Goal: Information Seeking & Learning: Learn about a topic

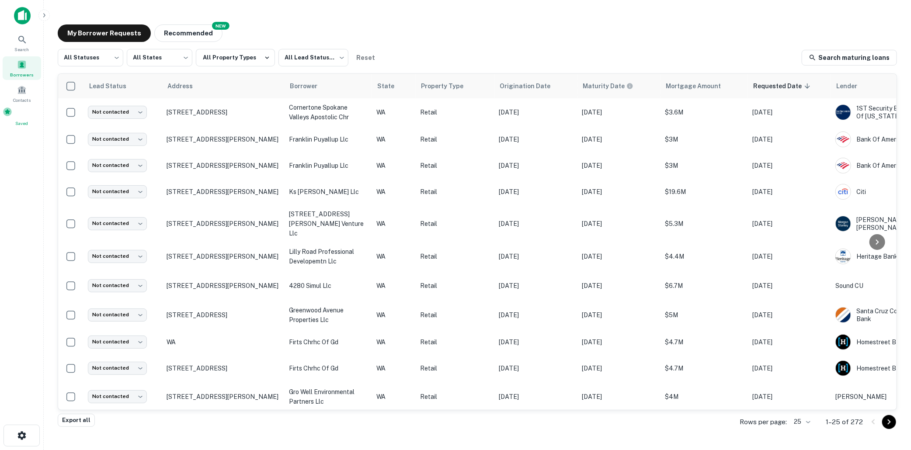
click at [12, 117] on span at bounding box center [8, 112] width 10 height 10
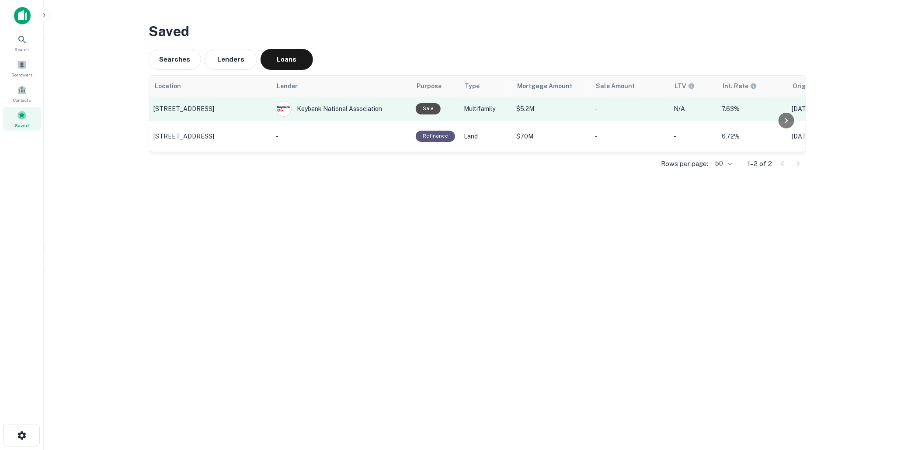
click at [193, 107] on p "3722 NW Port Ave, Lincoln City, OR" at bounding box center [210, 109] width 114 height 8
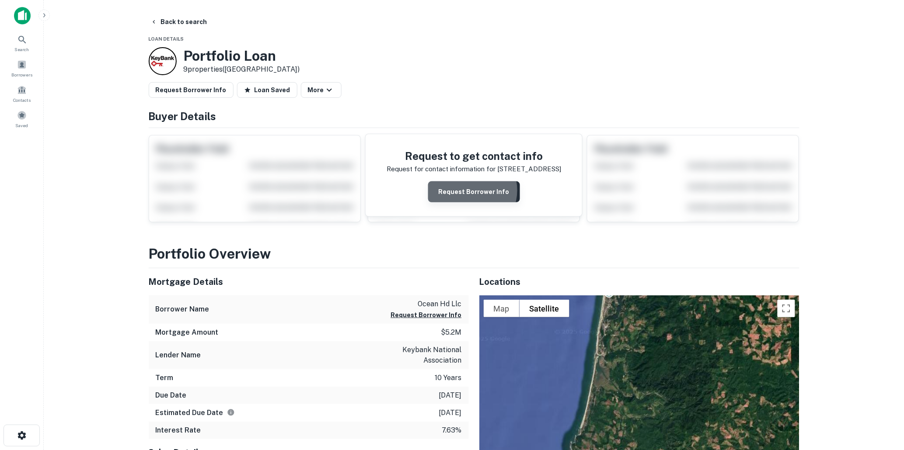
click at [469, 191] on button "Request Borrower Info" at bounding box center [474, 191] width 92 height 21
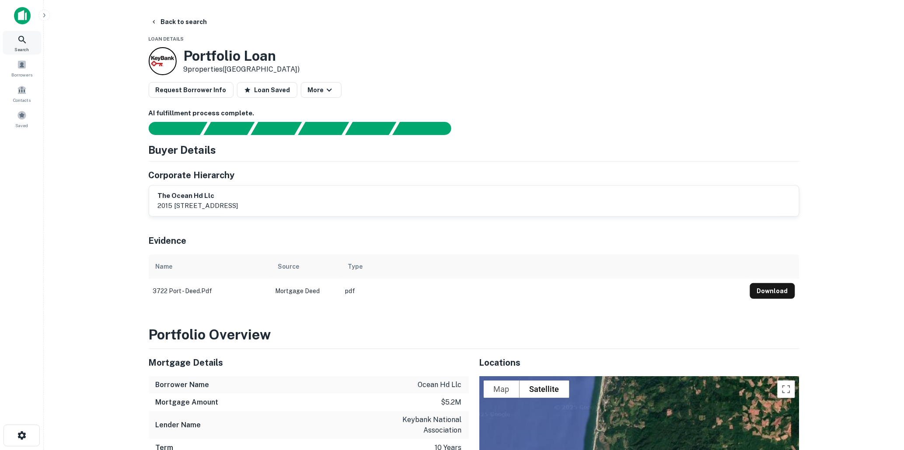
click at [23, 41] on icon at bounding box center [21, 39] width 7 height 7
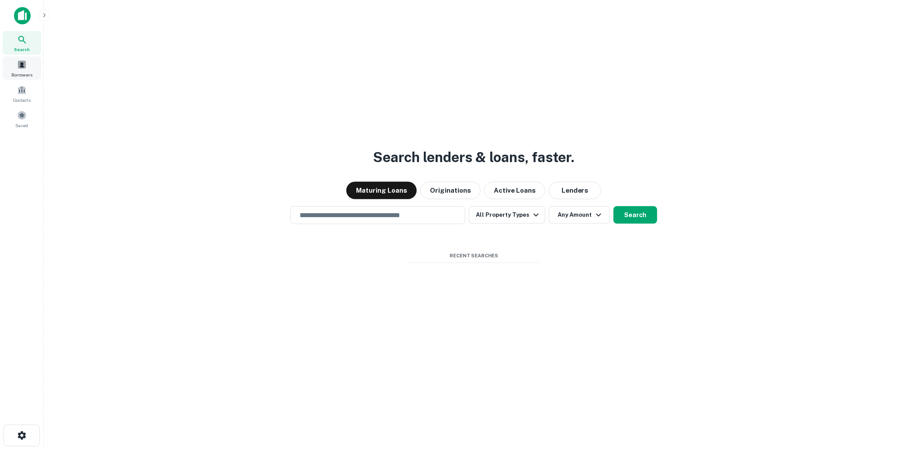
click at [23, 69] on span at bounding box center [22, 65] width 10 height 10
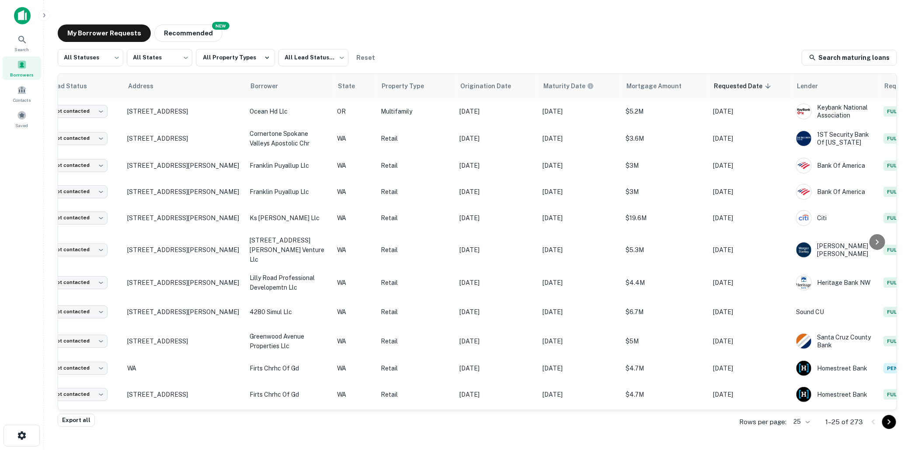
scroll to position [0, 108]
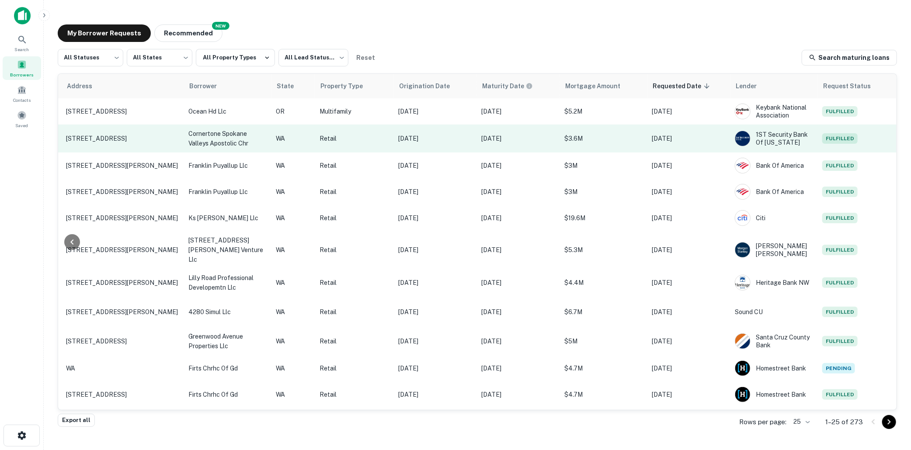
click at [612, 136] on p "$3.6M" at bounding box center [603, 139] width 79 height 10
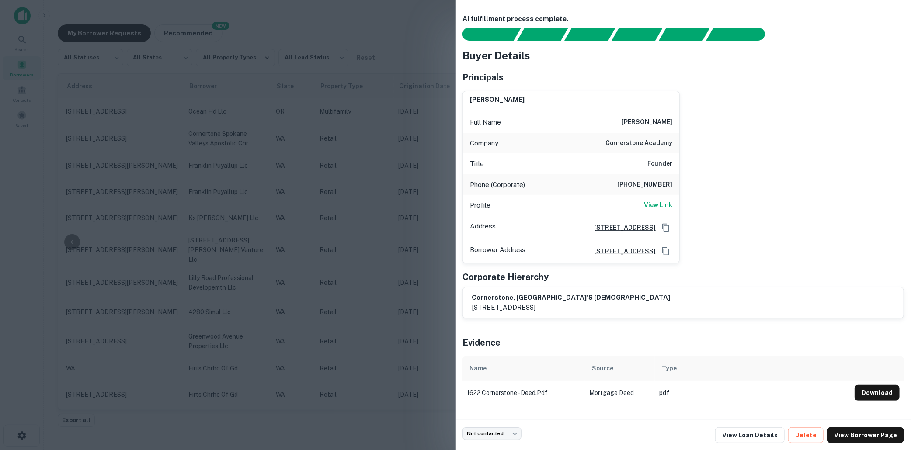
click at [752, 9] on div "AI fulfillment process complete. Buyer Details Principals richard b mayo Full N…" at bounding box center [682, 210] width 455 height 420
click at [285, 107] on div at bounding box center [455, 225] width 911 height 450
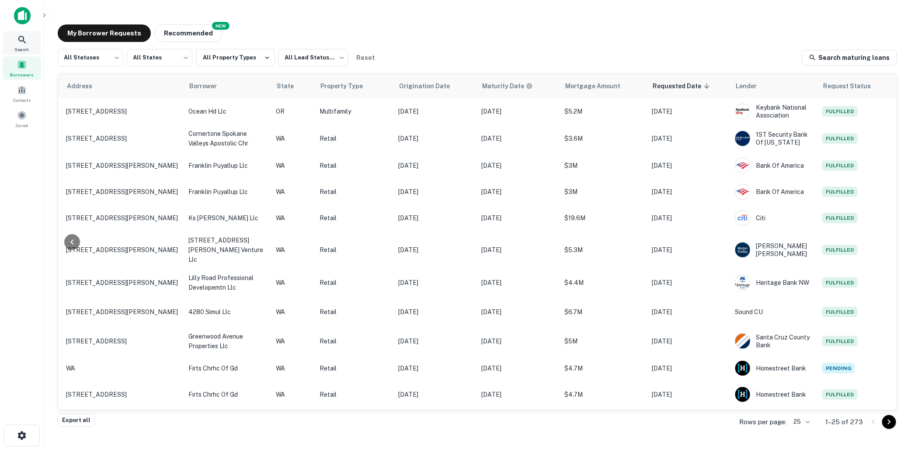
click at [22, 38] on icon at bounding box center [22, 40] width 10 height 10
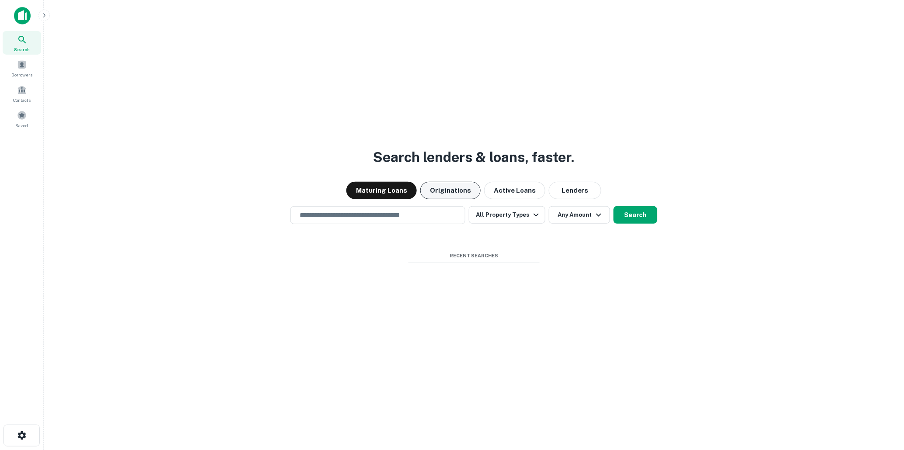
click at [449, 190] on button "Originations" at bounding box center [450, 190] width 60 height 17
click at [338, 213] on input "text" at bounding box center [377, 215] width 167 height 10
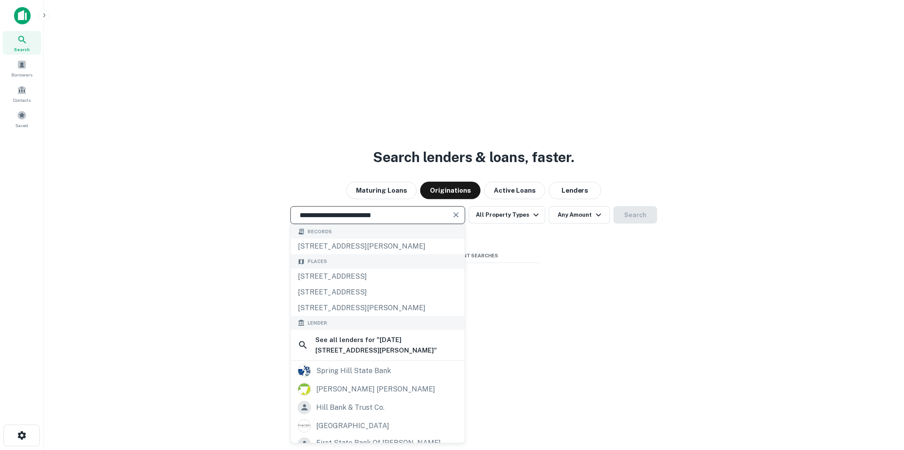
type input "**********"
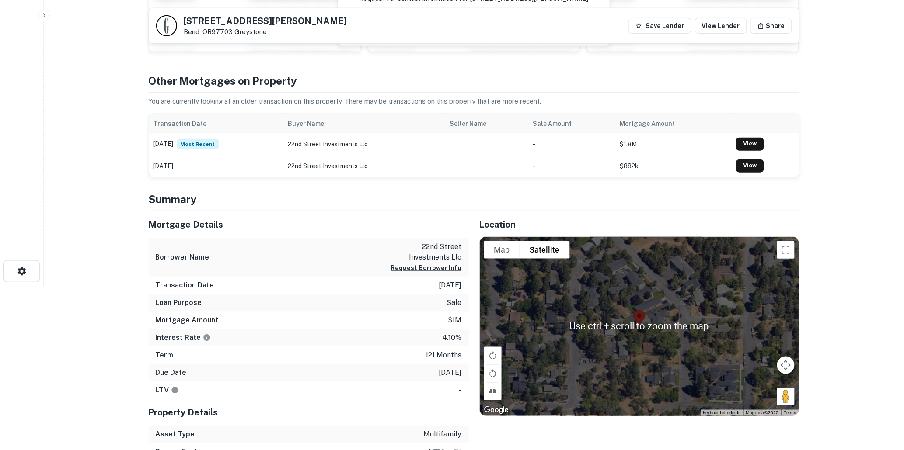
scroll to position [49, 0]
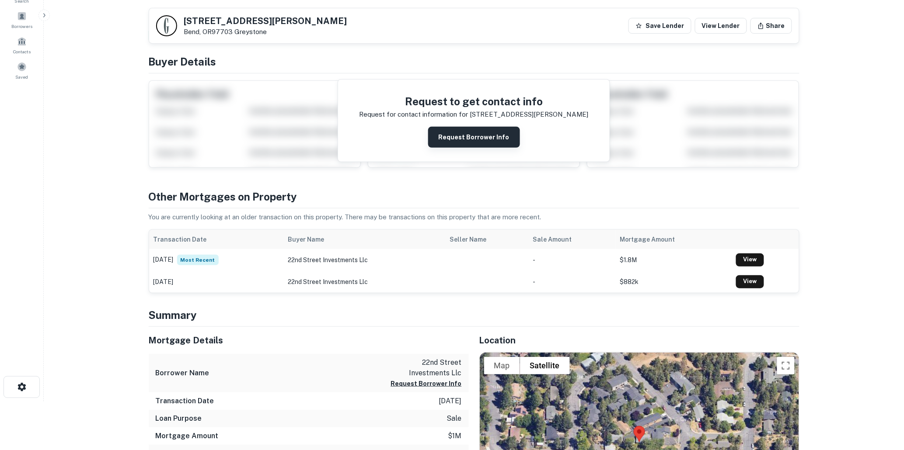
click at [473, 133] on button "Request Borrower Info" at bounding box center [474, 137] width 92 height 21
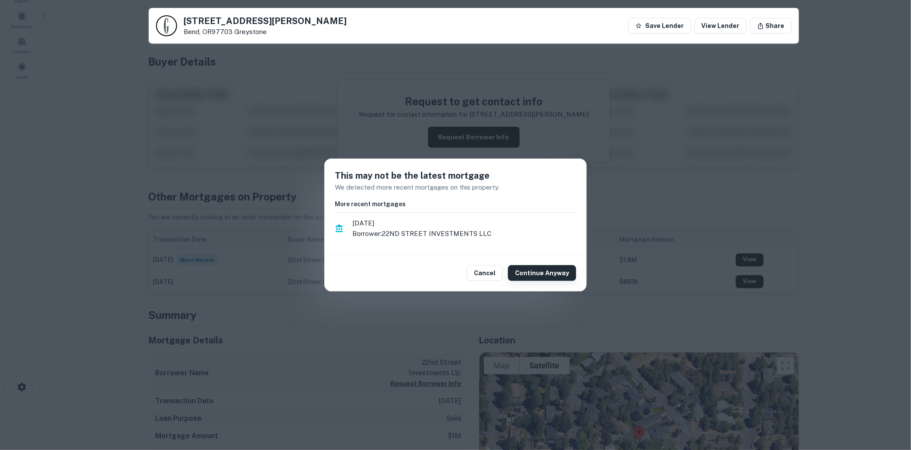
click at [537, 270] on button "Continue Anyway" at bounding box center [542, 273] width 68 height 16
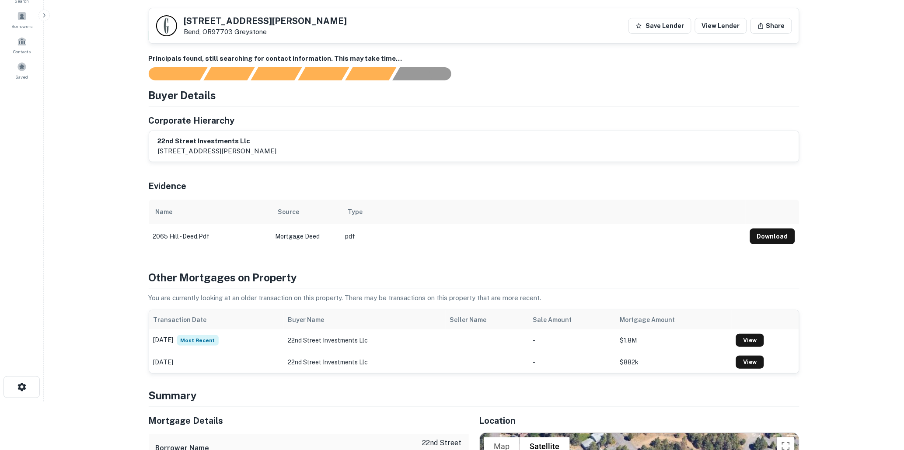
click at [844, 146] on main "Back to search 2065 NW HILL ST Bend, OR97703 Greystone Save Lender View Lender …" at bounding box center [474, 176] width 860 height 450
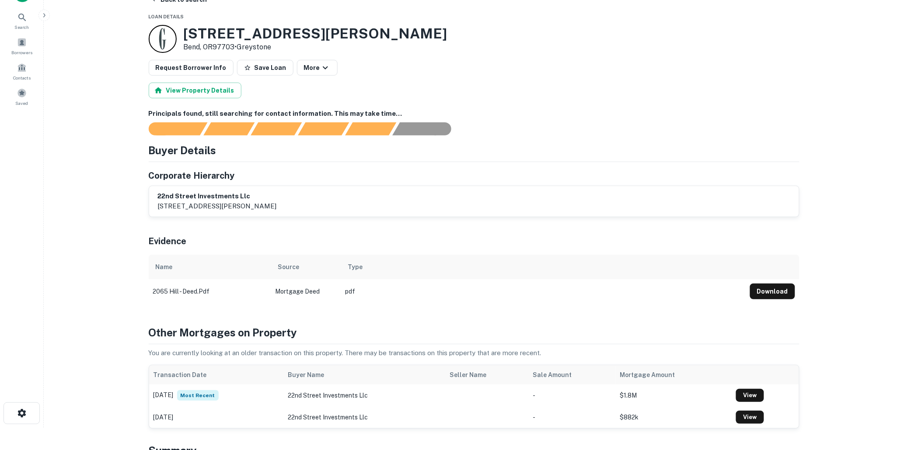
scroll to position [0, 0]
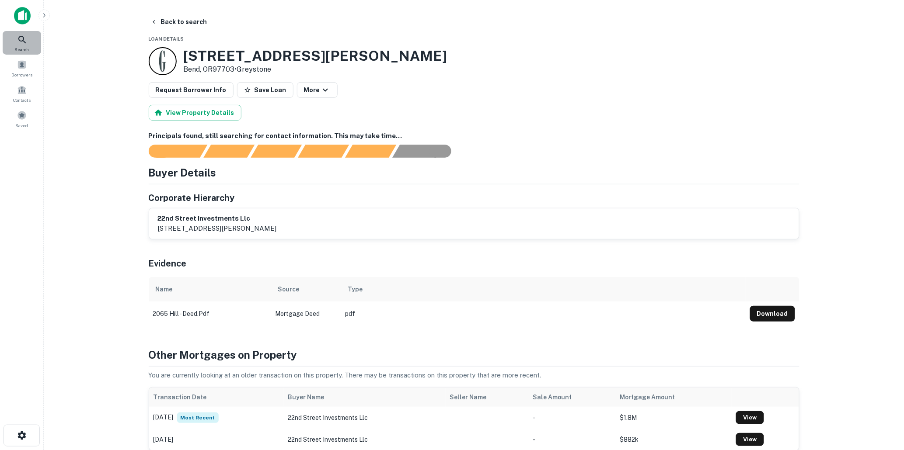
click at [23, 39] on icon at bounding box center [21, 39] width 7 height 7
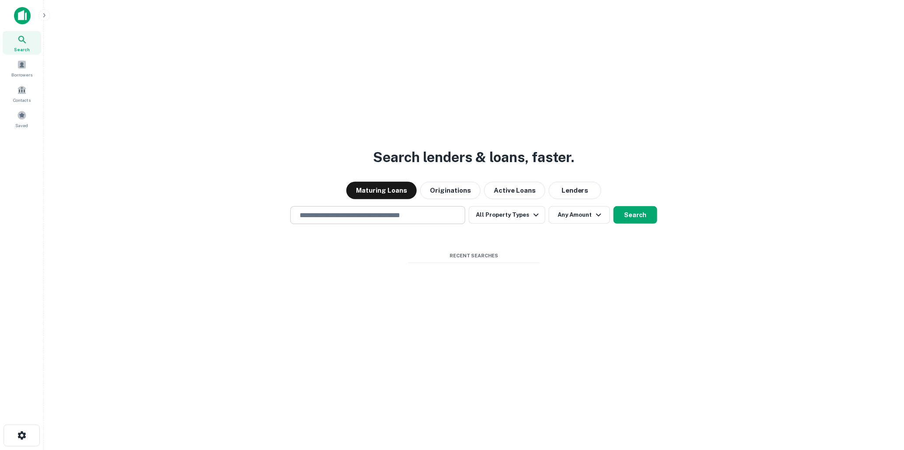
click at [379, 215] on input "text" at bounding box center [377, 215] width 167 height 10
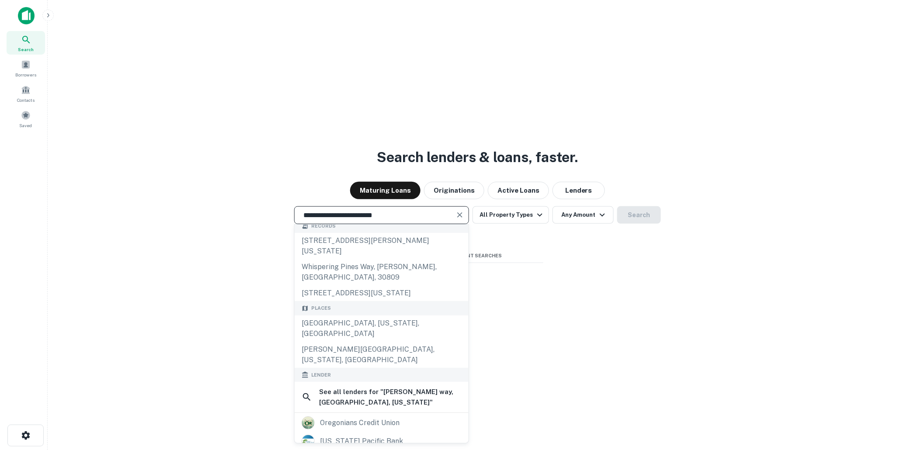
scroll to position [41, 0]
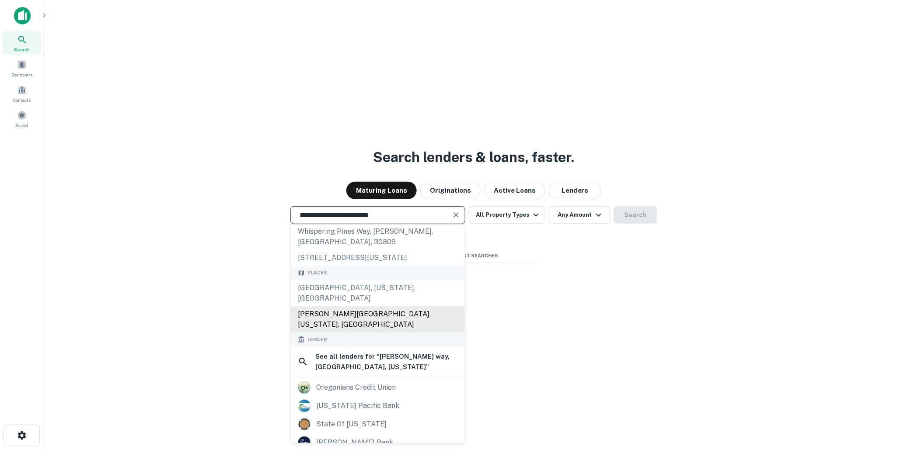
click at [351, 306] on div "[PERSON_NAME][GEOGRAPHIC_DATA], [US_STATE], [GEOGRAPHIC_DATA]" at bounding box center [378, 319] width 174 height 26
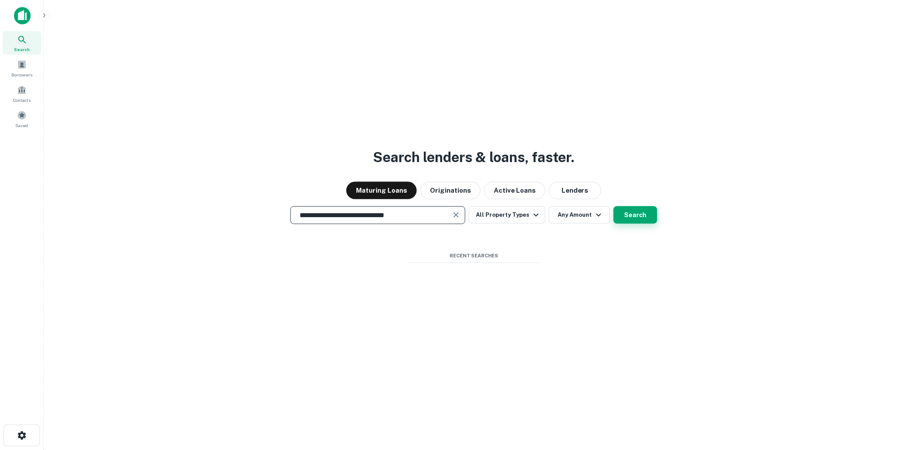
type input "**********"
drag, startPoint x: 631, startPoint y: 212, endPoint x: 626, endPoint y: 212, distance: 5.7
click at [626, 212] on button "Search" at bounding box center [635, 214] width 44 height 17
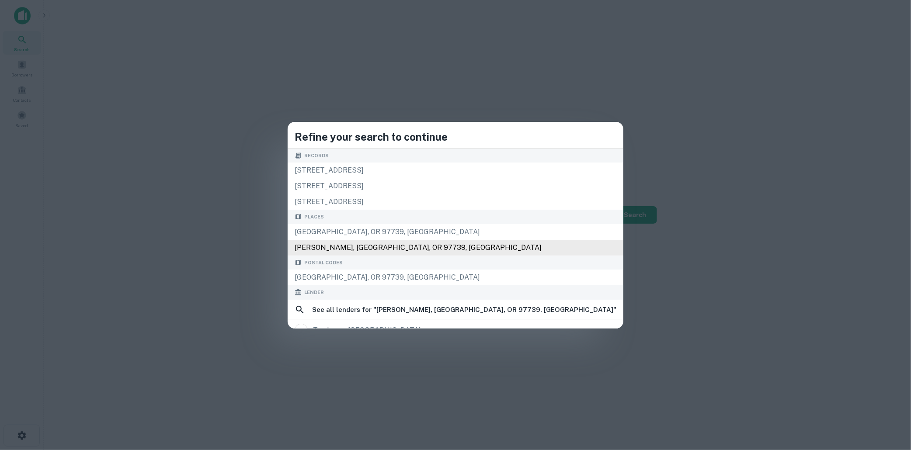
click at [401, 246] on div "[PERSON_NAME], [GEOGRAPHIC_DATA], OR 97739, [GEOGRAPHIC_DATA]" at bounding box center [456, 248] width 336 height 16
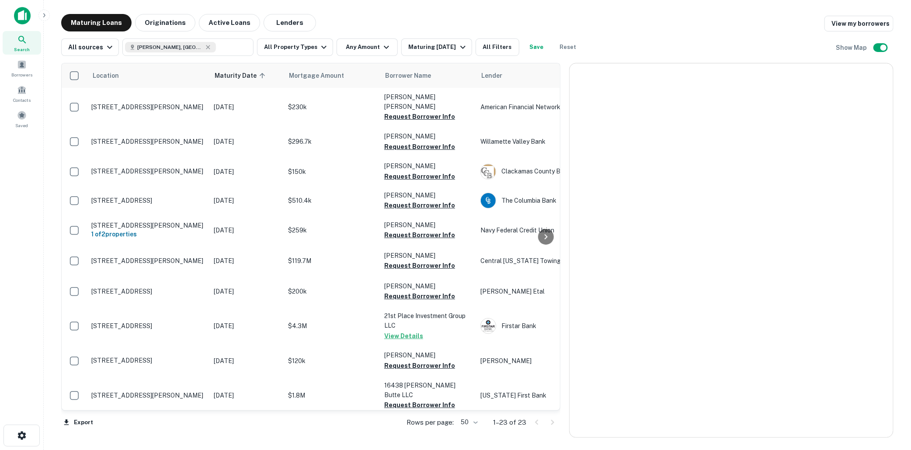
click at [635, 198] on div at bounding box center [731, 250] width 323 height 374
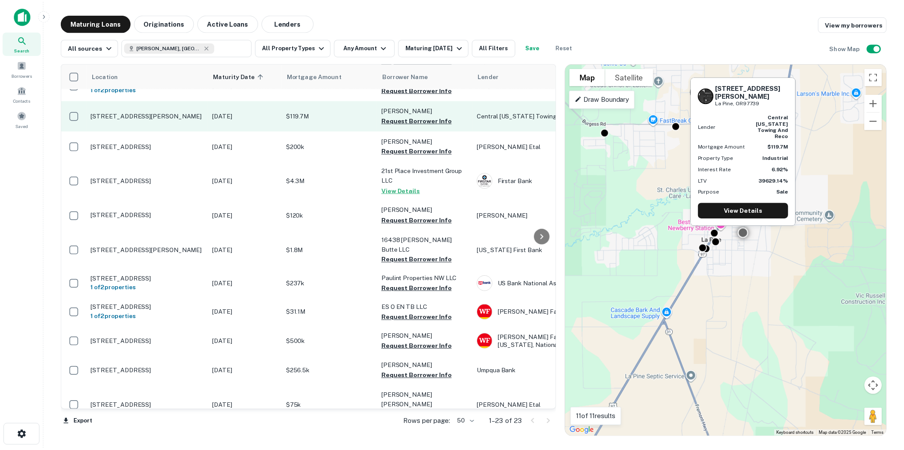
scroll to position [194, 0]
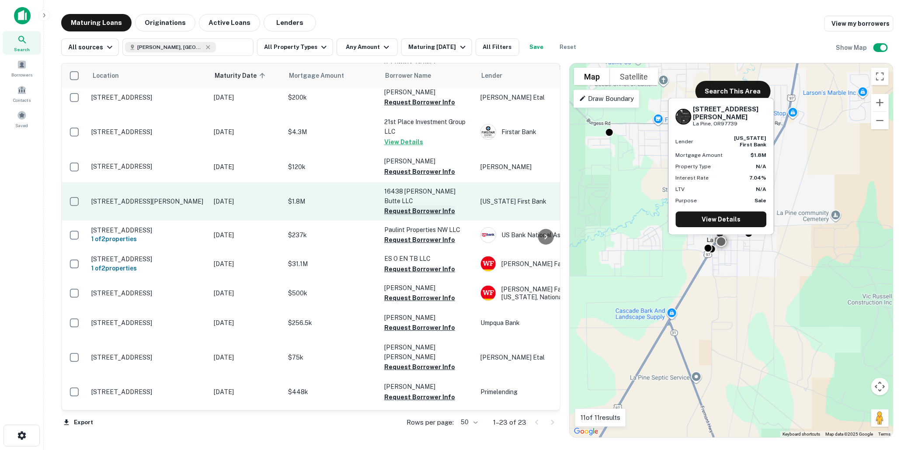
click at [407, 206] on button "Request Borrower Info" at bounding box center [419, 211] width 71 height 10
click at [335, 197] on p "$1.8M" at bounding box center [331, 202] width 87 height 10
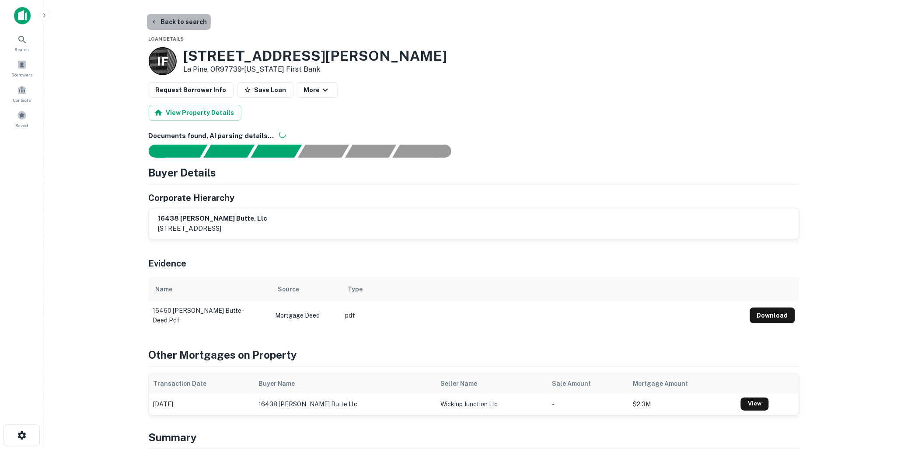
click at [184, 23] on button "Back to search" at bounding box center [179, 22] width 64 height 16
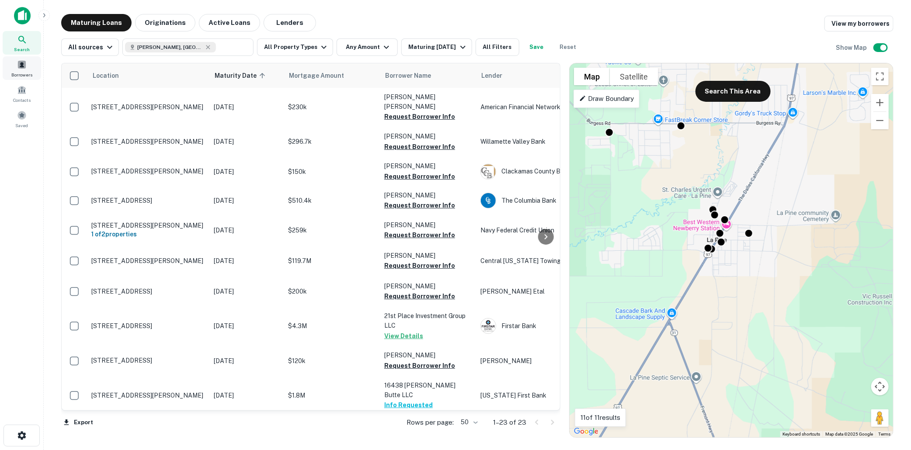
click at [19, 67] on span at bounding box center [22, 65] width 10 height 10
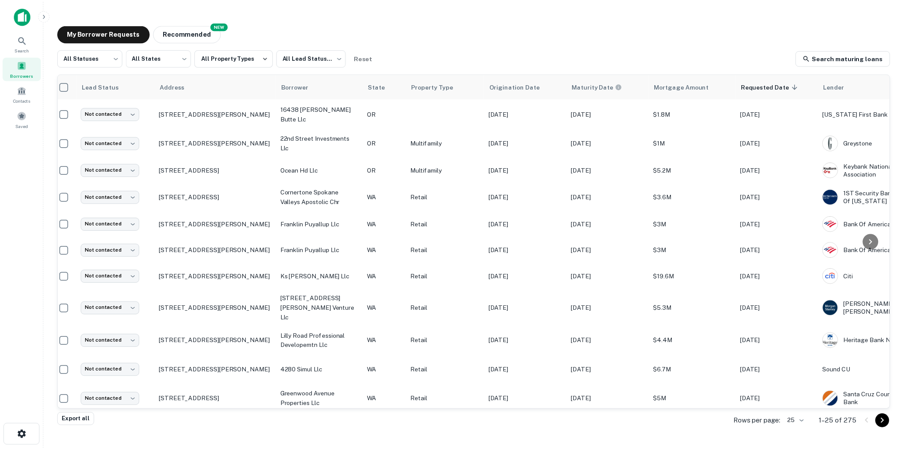
scroll to position [0, 4]
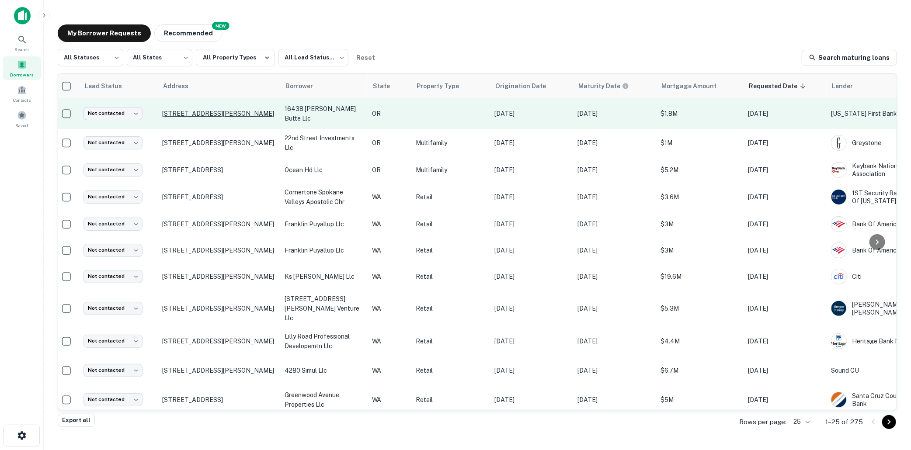
click at [269, 114] on p "16460 Finley Butte Rd La Pine, OR97739" at bounding box center [219, 114] width 114 height 8
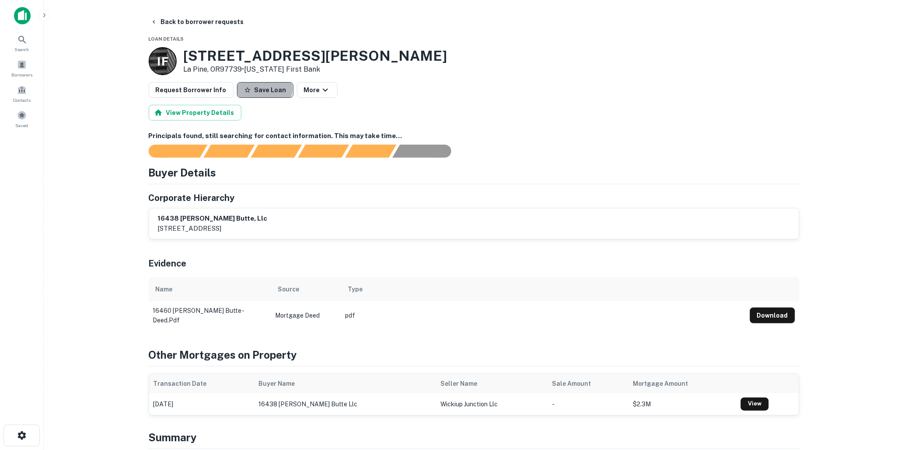
click at [258, 88] on button "Save Loan" at bounding box center [265, 90] width 56 height 16
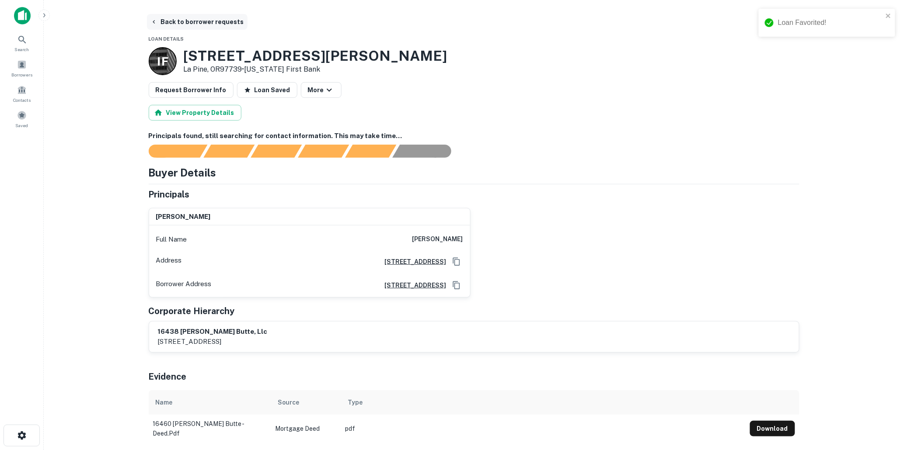
click at [171, 20] on button "Back to borrower requests" at bounding box center [197, 22] width 101 height 16
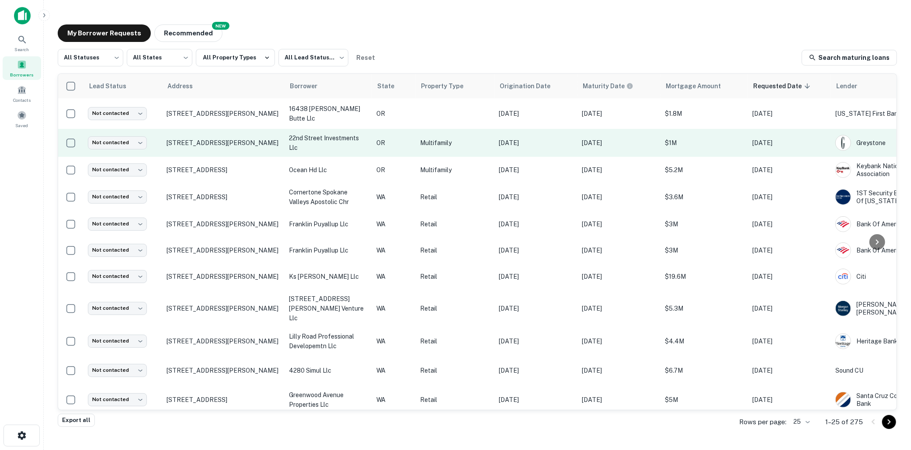
click at [281, 143] on td "2065 Nw Hill St Bend, OR97703" at bounding box center [223, 143] width 122 height 28
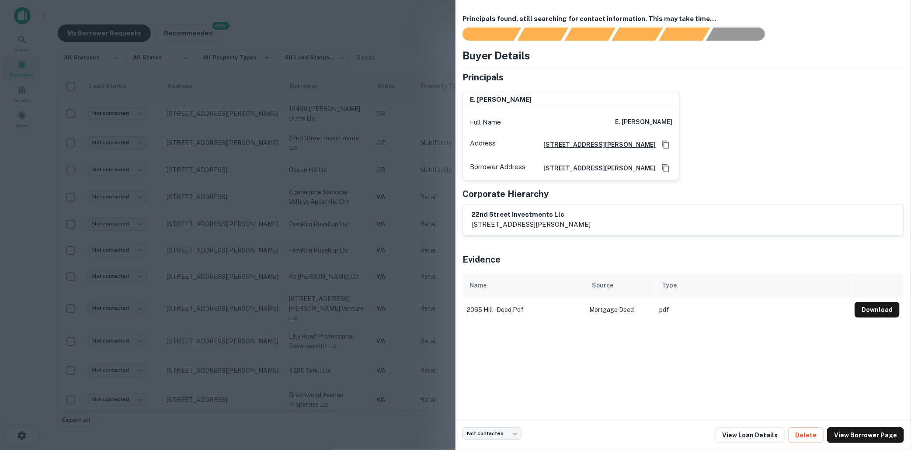
click at [386, 218] on div at bounding box center [455, 225] width 911 height 450
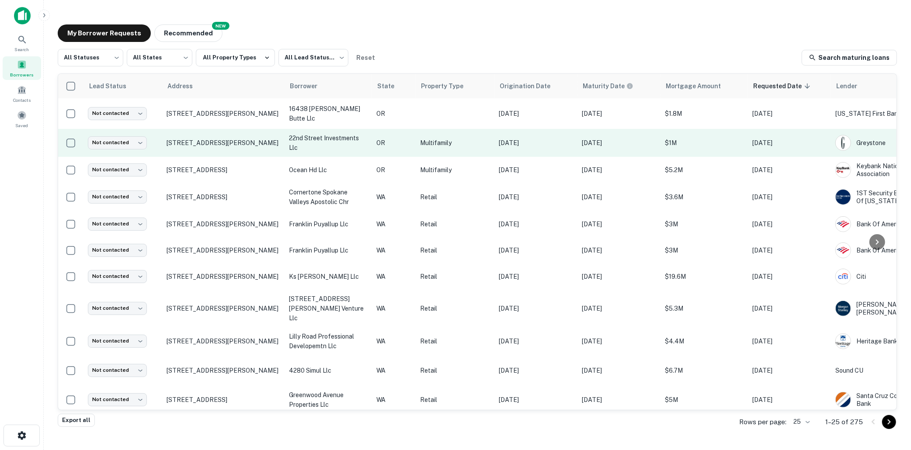
click at [323, 145] on p "22nd street investments llc" at bounding box center [328, 142] width 79 height 19
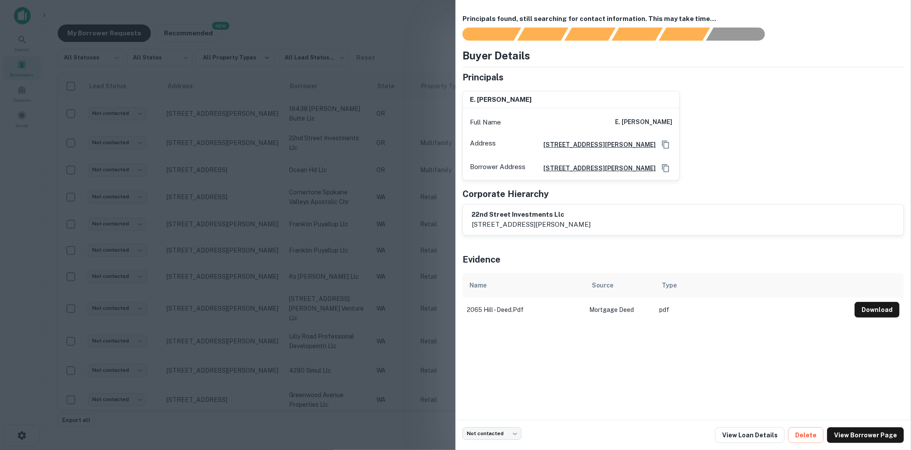
click at [339, 163] on div at bounding box center [455, 225] width 911 height 450
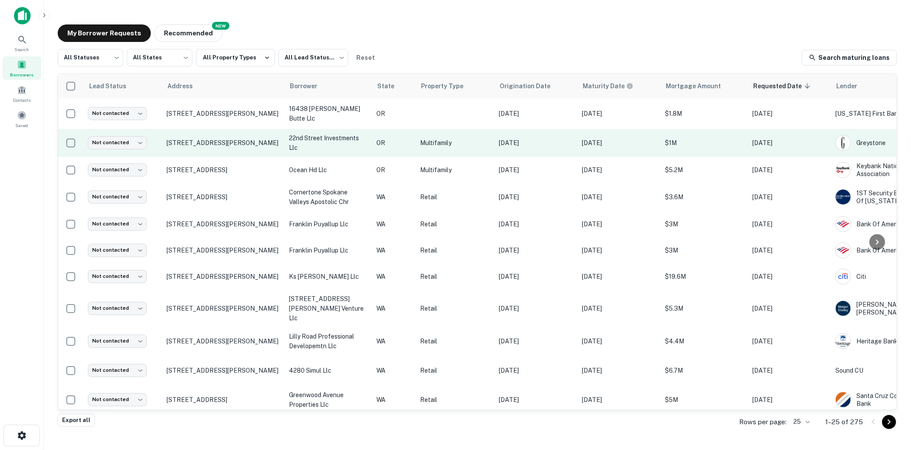
click at [271, 136] on td "2065 Nw Hill St Bend, OR97703" at bounding box center [223, 143] width 122 height 28
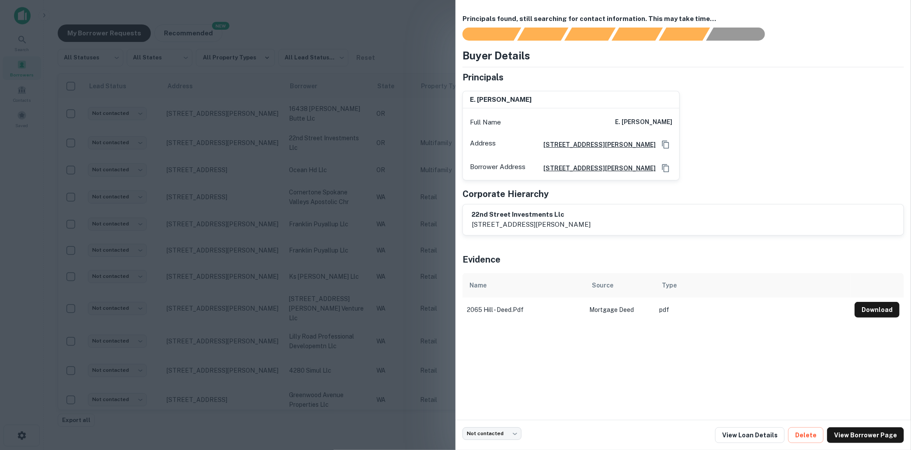
click at [675, 201] on div "Corporate Hierarchy" at bounding box center [682, 194] width 441 height 13
click at [269, 127] on div at bounding box center [455, 225] width 911 height 450
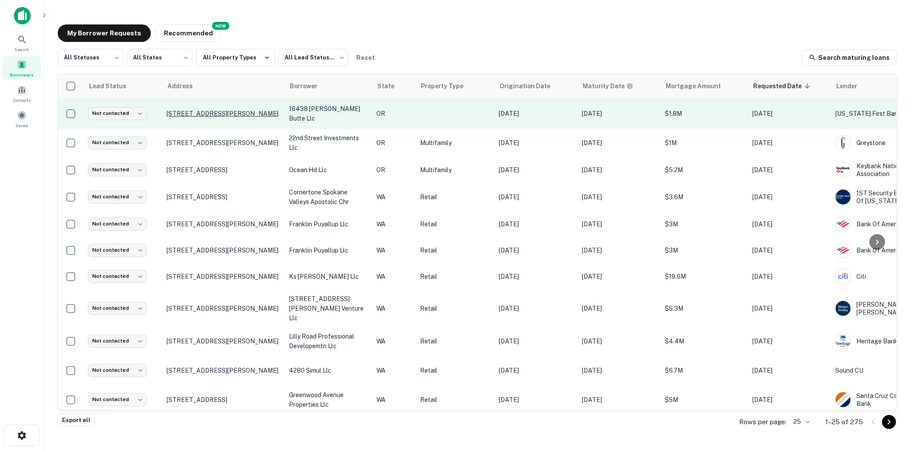
click at [275, 114] on p "16460 Finley Butte Rd La Pine, OR97739" at bounding box center [224, 114] width 114 height 8
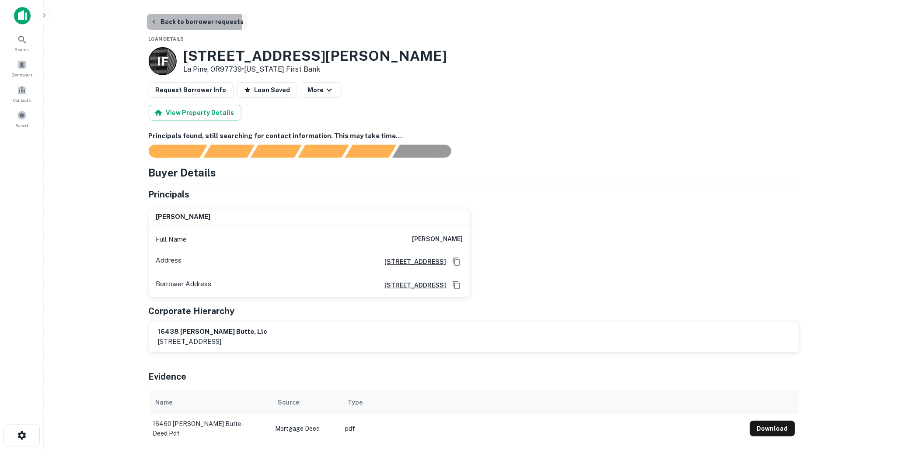
click at [193, 22] on button "Back to borrower requests" at bounding box center [197, 22] width 101 height 16
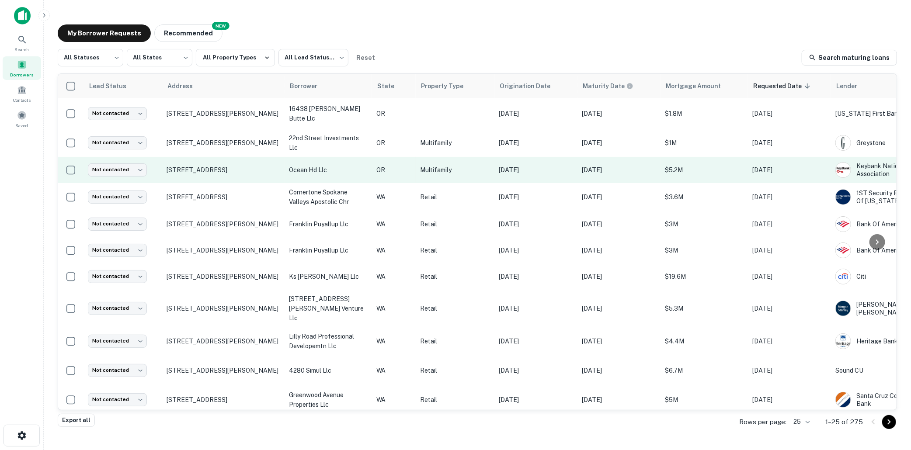
click at [403, 168] on p "OR" at bounding box center [393, 170] width 35 height 10
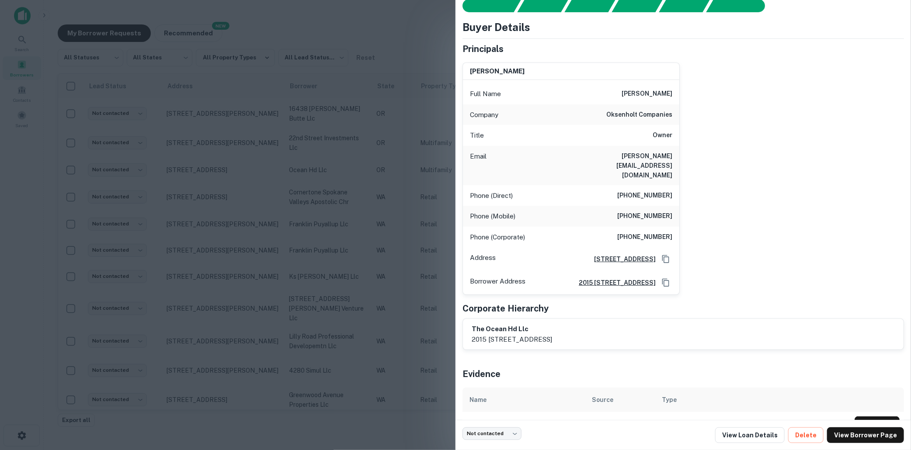
scroll to position [41, 0]
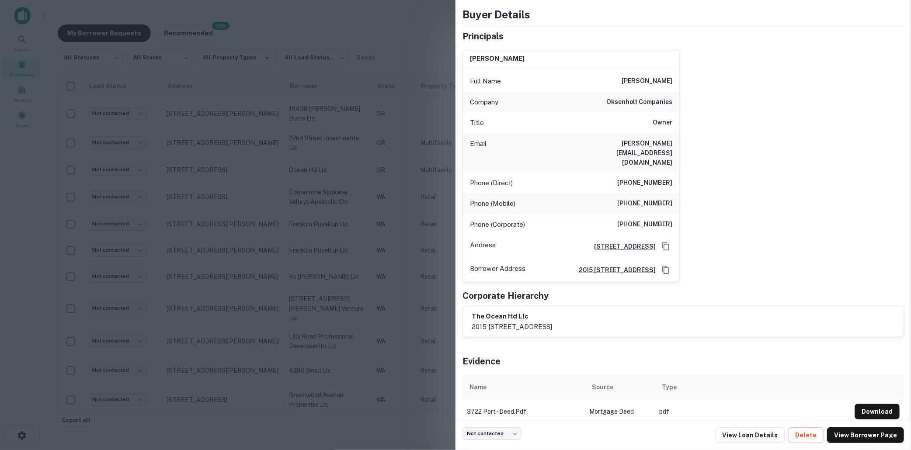
click at [382, 193] on div at bounding box center [455, 225] width 911 height 450
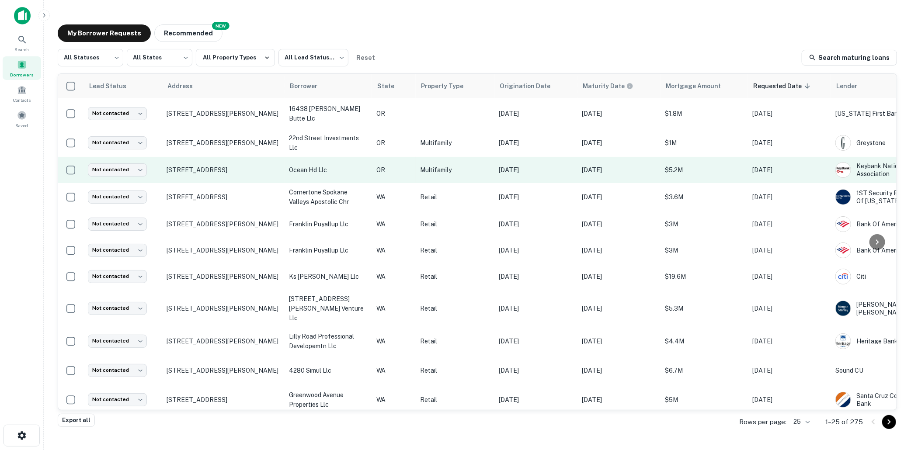
click at [350, 168] on p "ocean hd llc" at bounding box center [328, 170] width 79 height 10
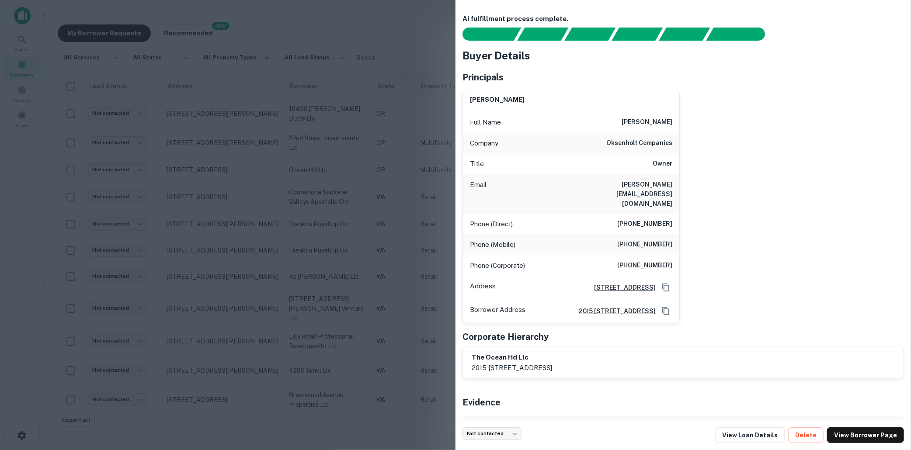
click at [595, 11] on div "AI fulfillment process complete. Buyer Details Principals jon oksenholt Full Na…" at bounding box center [682, 210] width 455 height 420
click at [418, 202] on div at bounding box center [455, 225] width 911 height 450
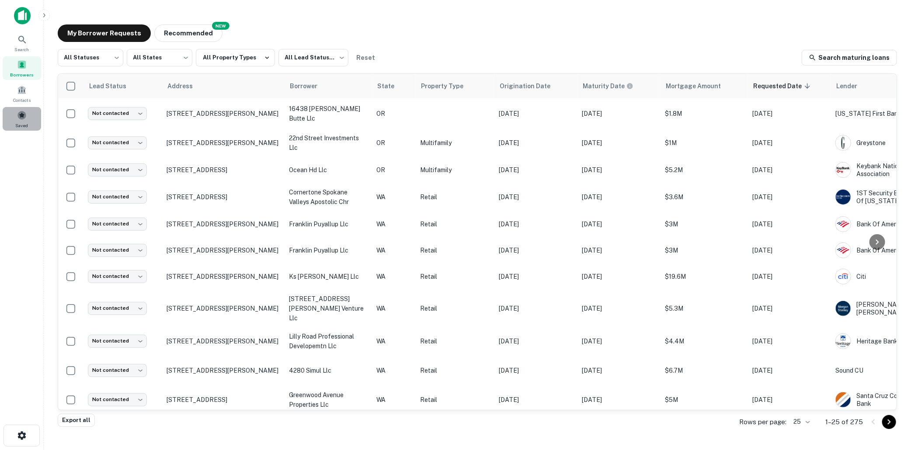
click at [18, 114] on span at bounding box center [22, 116] width 10 height 10
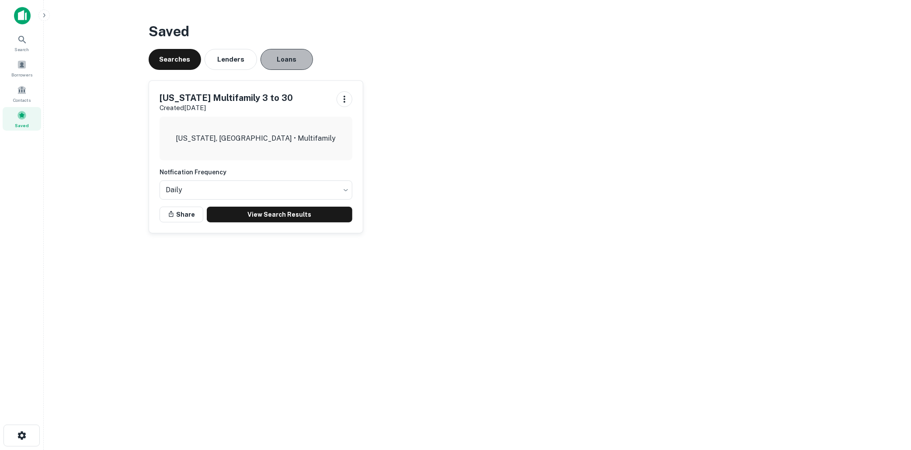
click at [291, 62] on button "Loans" at bounding box center [287, 59] width 52 height 21
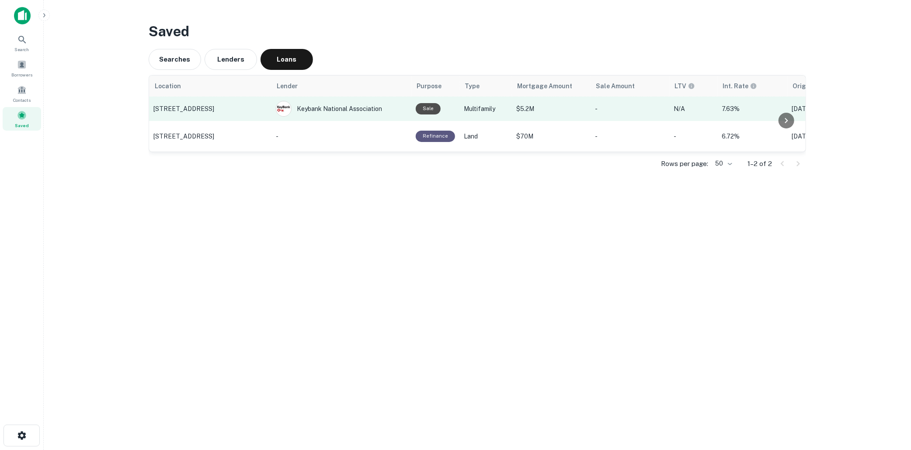
click at [210, 109] on p "[STREET_ADDRESS]" at bounding box center [210, 109] width 114 height 8
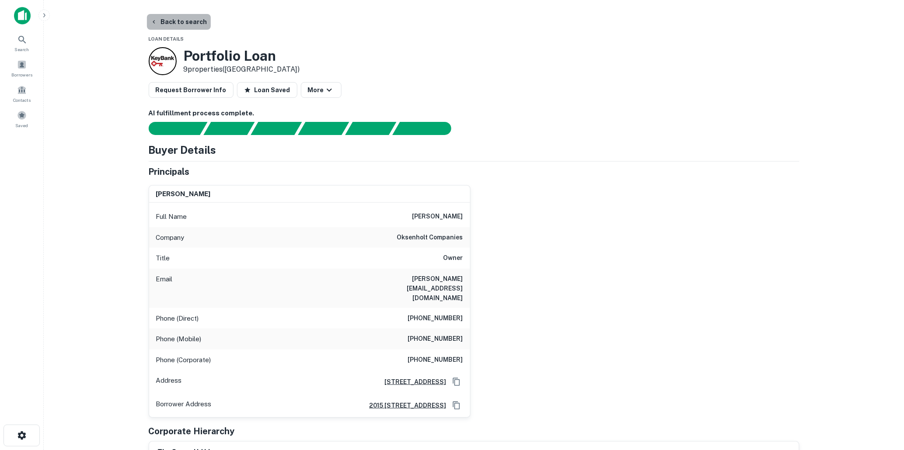
click at [189, 21] on button "Back to search" at bounding box center [179, 22] width 64 height 16
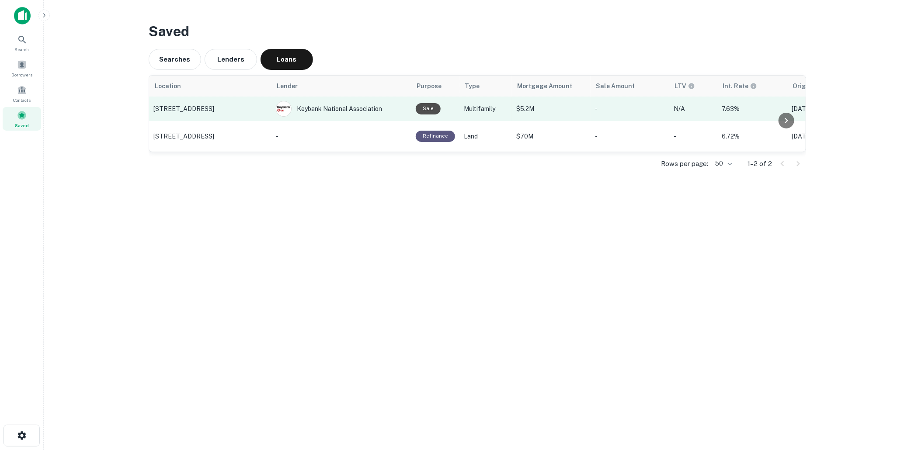
click at [263, 110] on p "3722 NW Port Ave, Lincoln City, OR" at bounding box center [210, 109] width 114 height 8
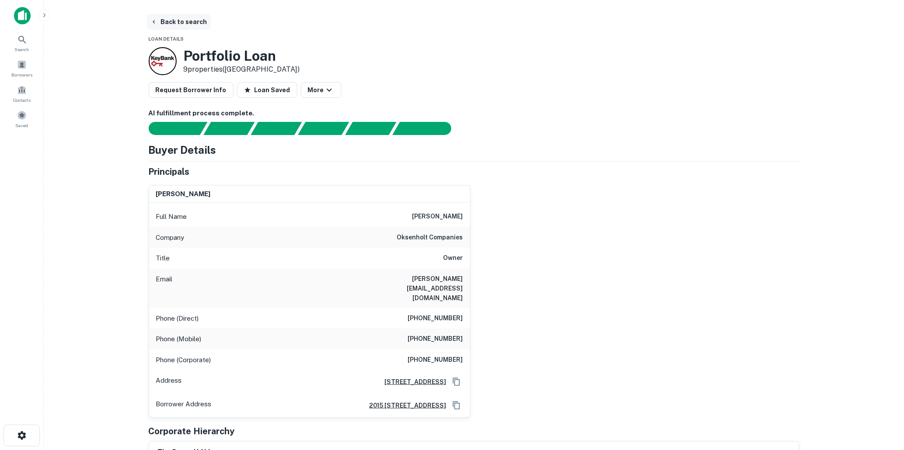
click at [178, 19] on button "Back to search" at bounding box center [179, 22] width 64 height 16
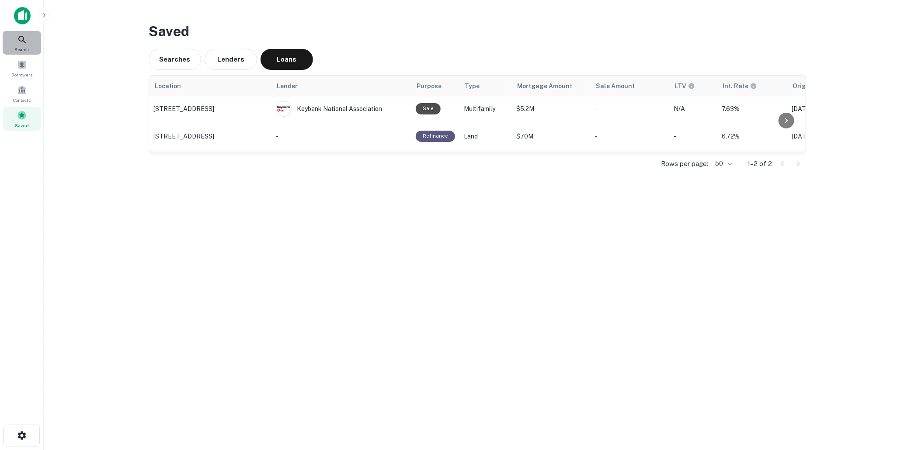
click at [20, 40] on icon at bounding box center [22, 40] width 10 height 10
